Goal: Check status: Check status

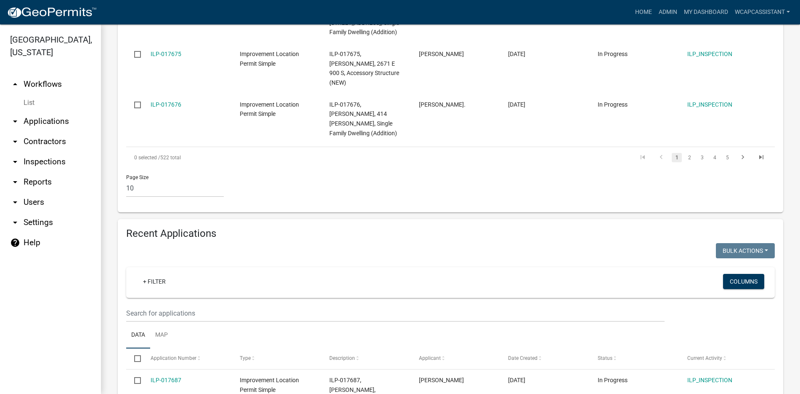
scroll to position [596, 0]
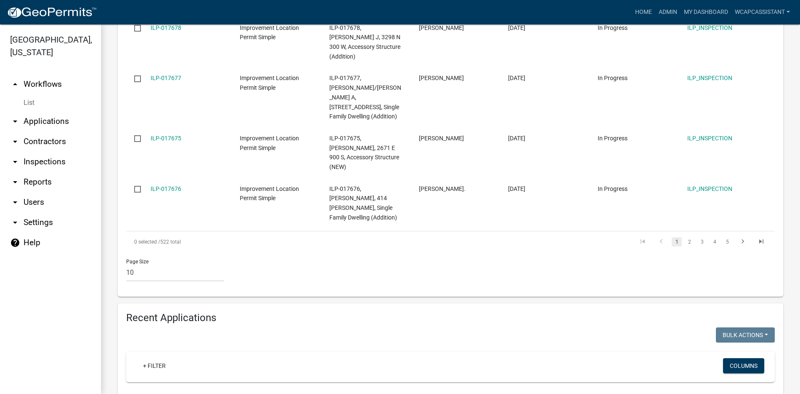
click at [132, 388] on input "text" at bounding box center [395, 396] width 539 height 17
type input "0"
